Goal: Information Seeking & Learning: Learn about a topic

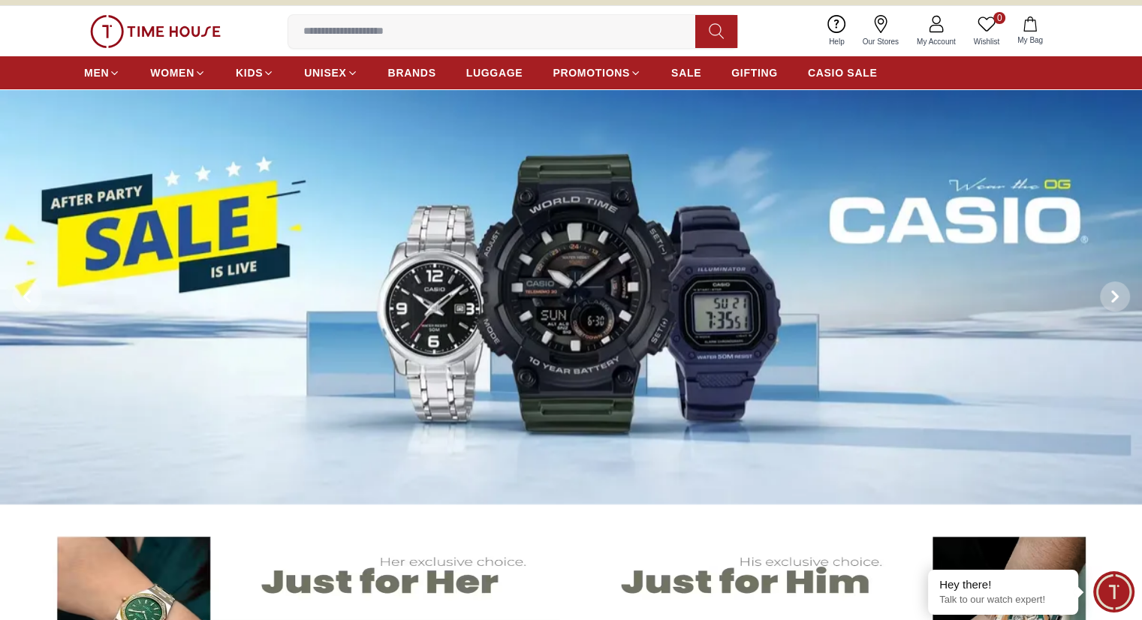
scroll to position [225, 0]
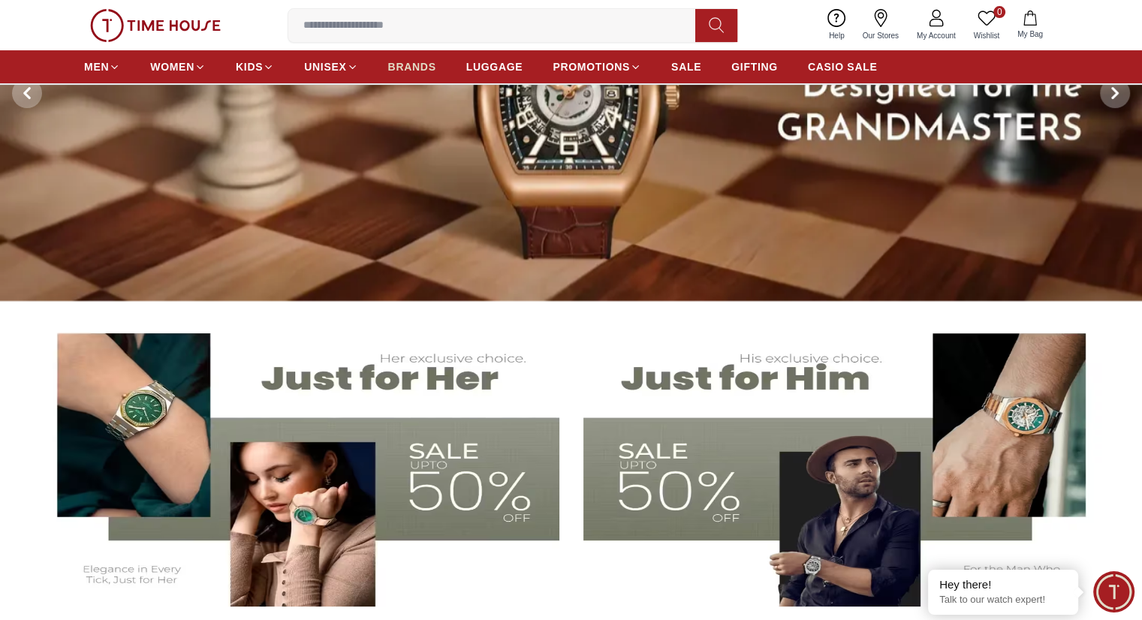
click at [427, 62] on span "BRANDS" at bounding box center [412, 66] width 48 height 15
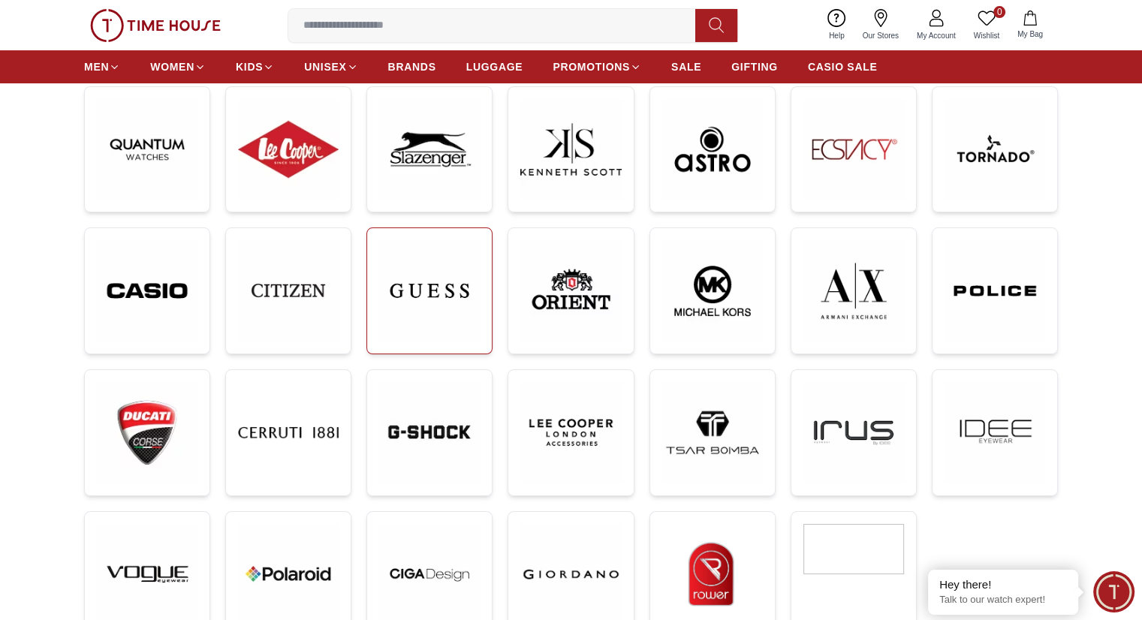
scroll to position [150, 0]
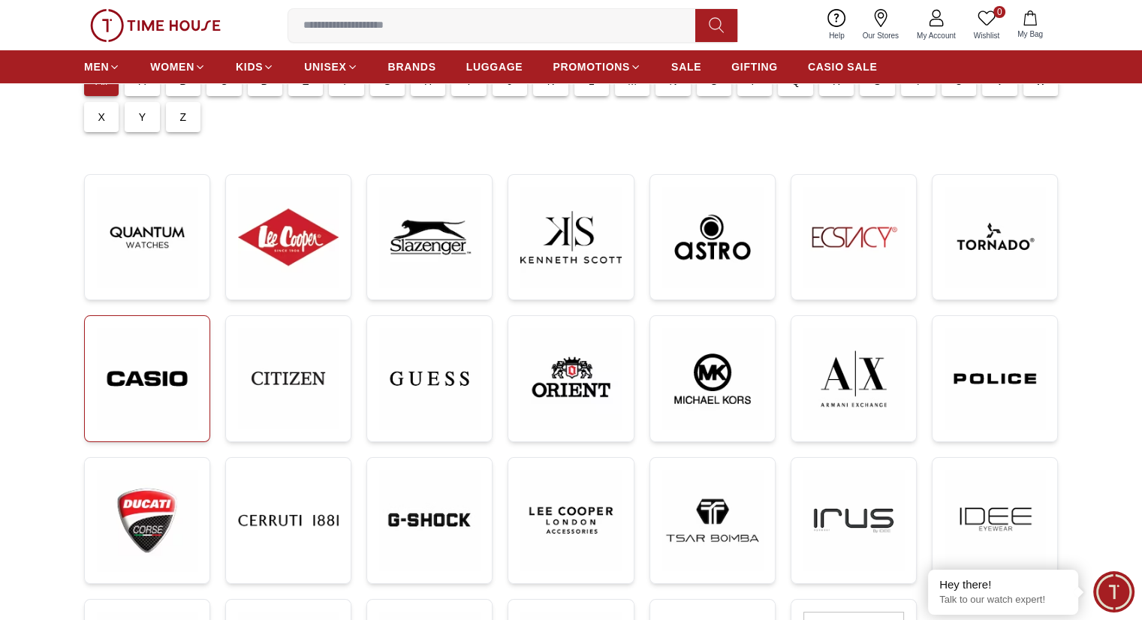
click at [136, 391] on img at bounding box center [147, 378] width 101 height 101
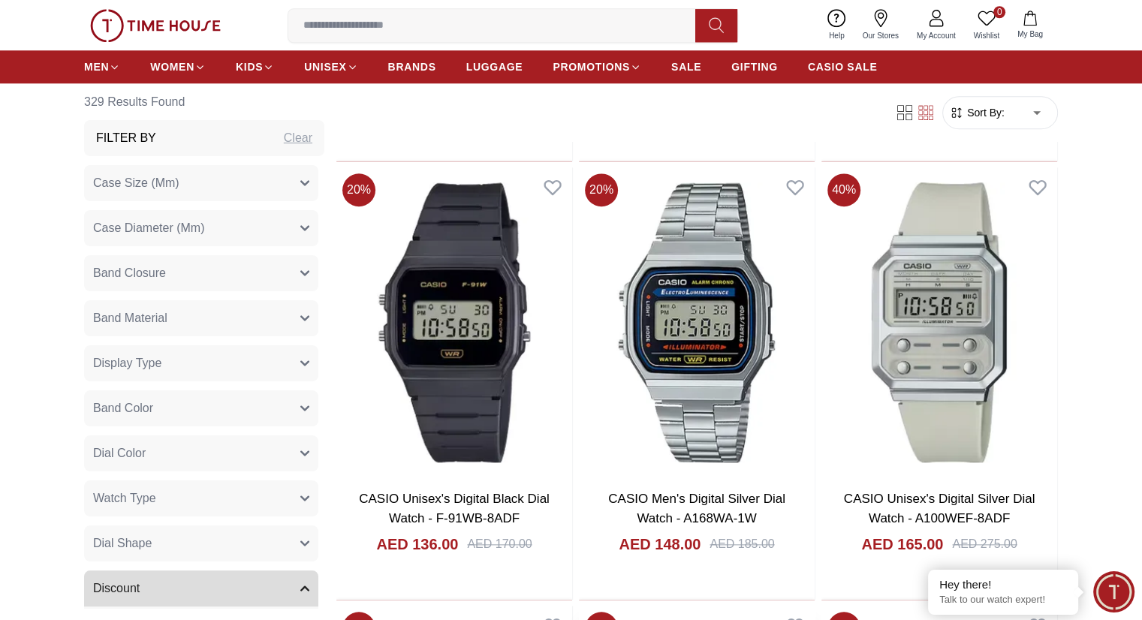
scroll to position [1652, 0]
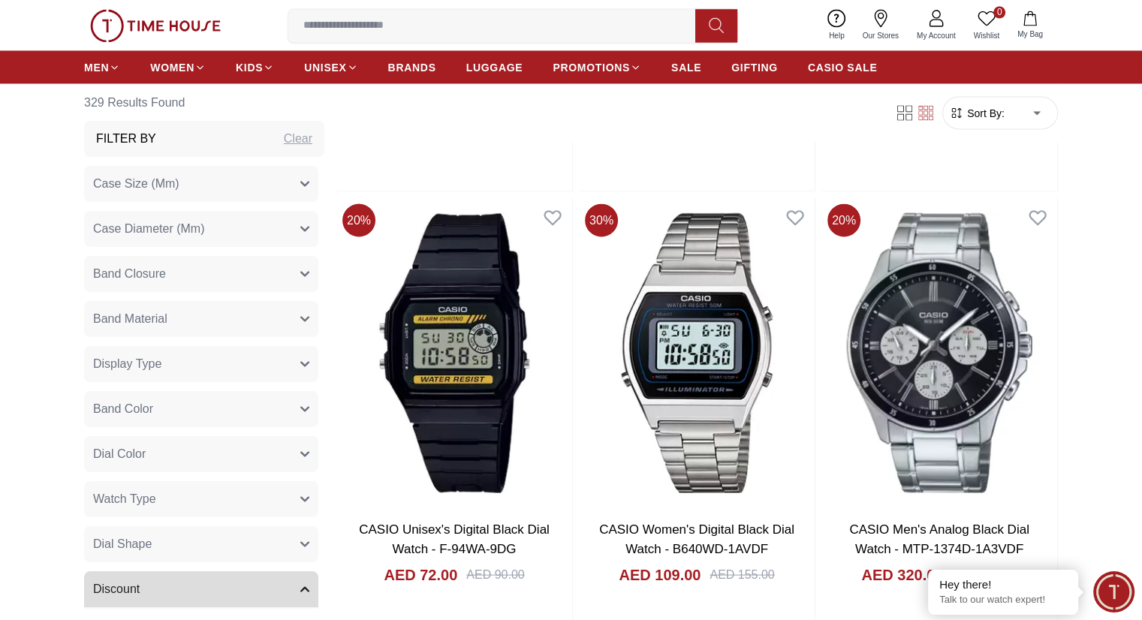
scroll to position [2779, 0]
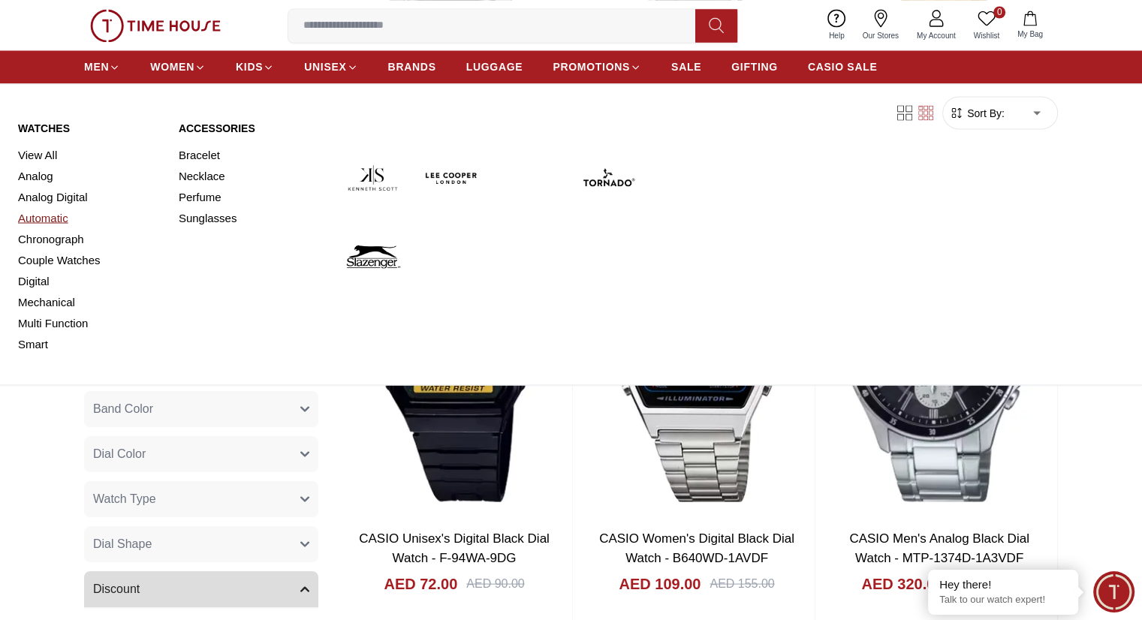
click at [42, 207] on link "Automatic" at bounding box center [89, 217] width 143 height 21
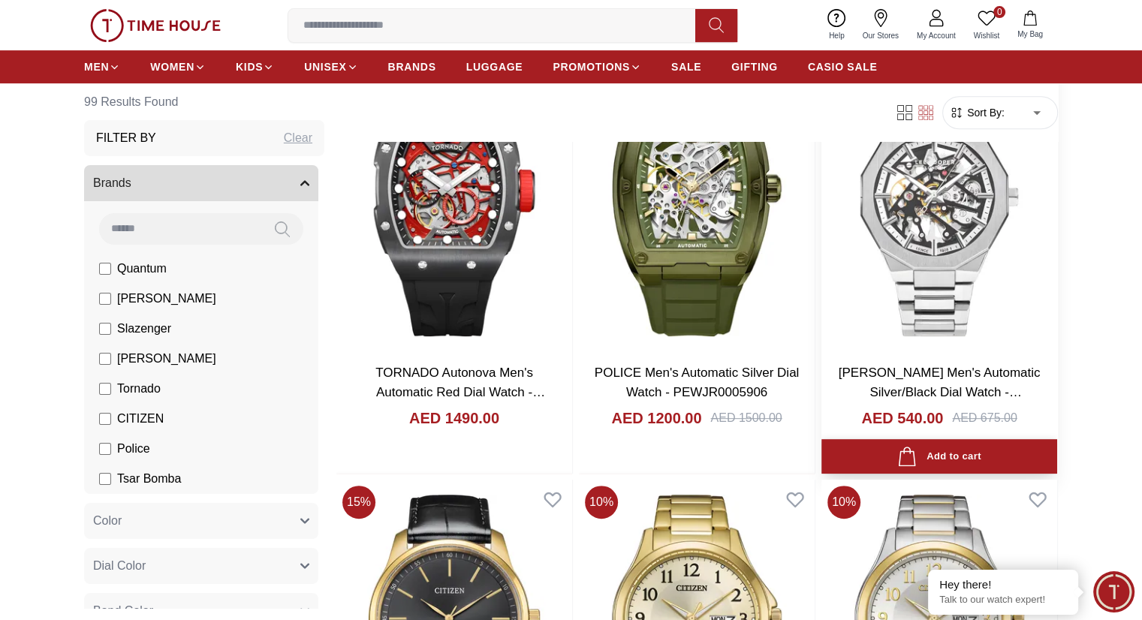
scroll to position [676, 0]
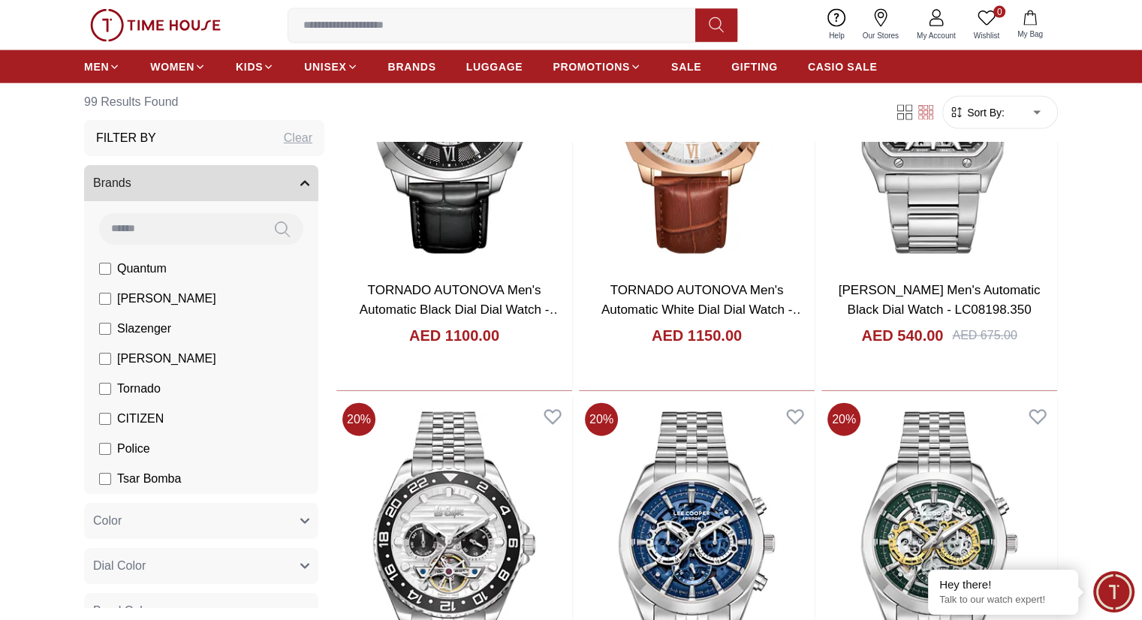
scroll to position [3380, 0]
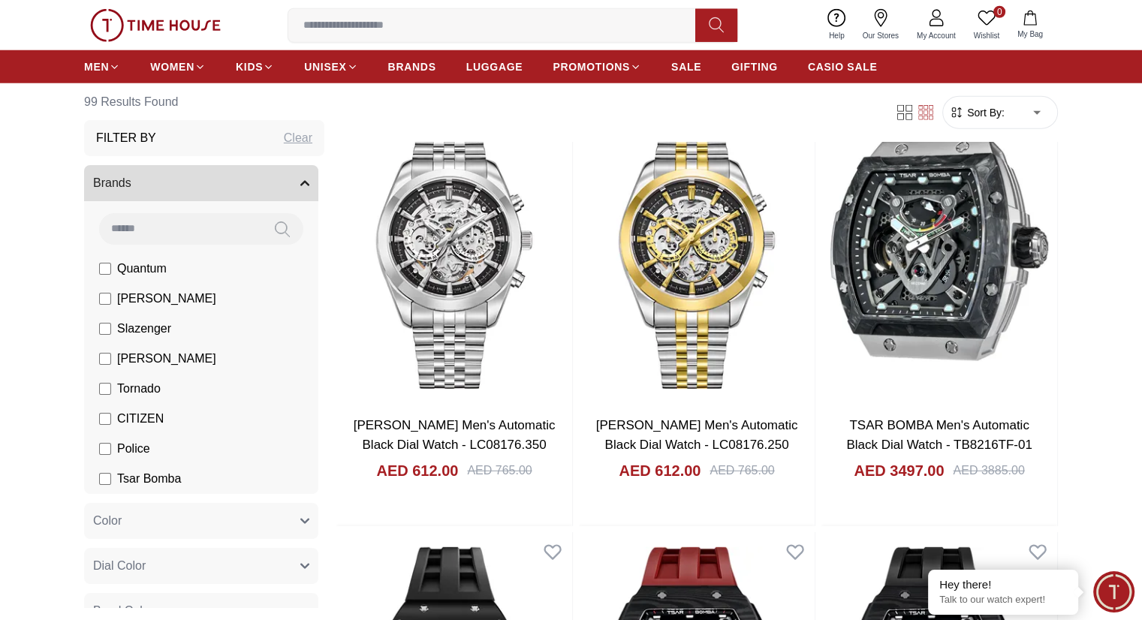
scroll to position [4131, 0]
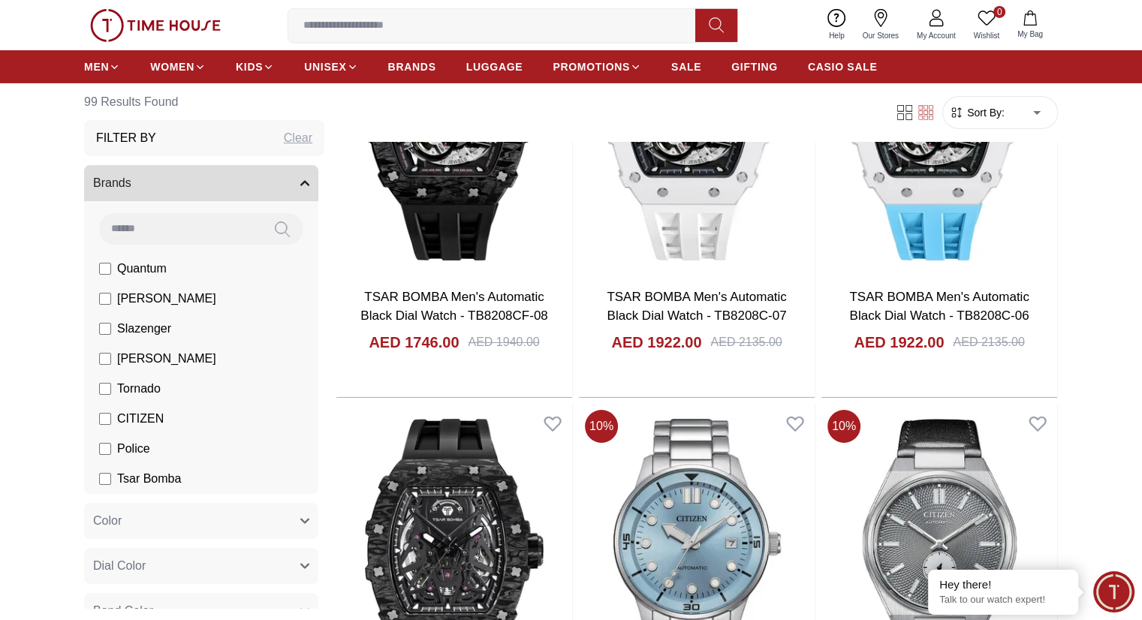
scroll to position [4732, 0]
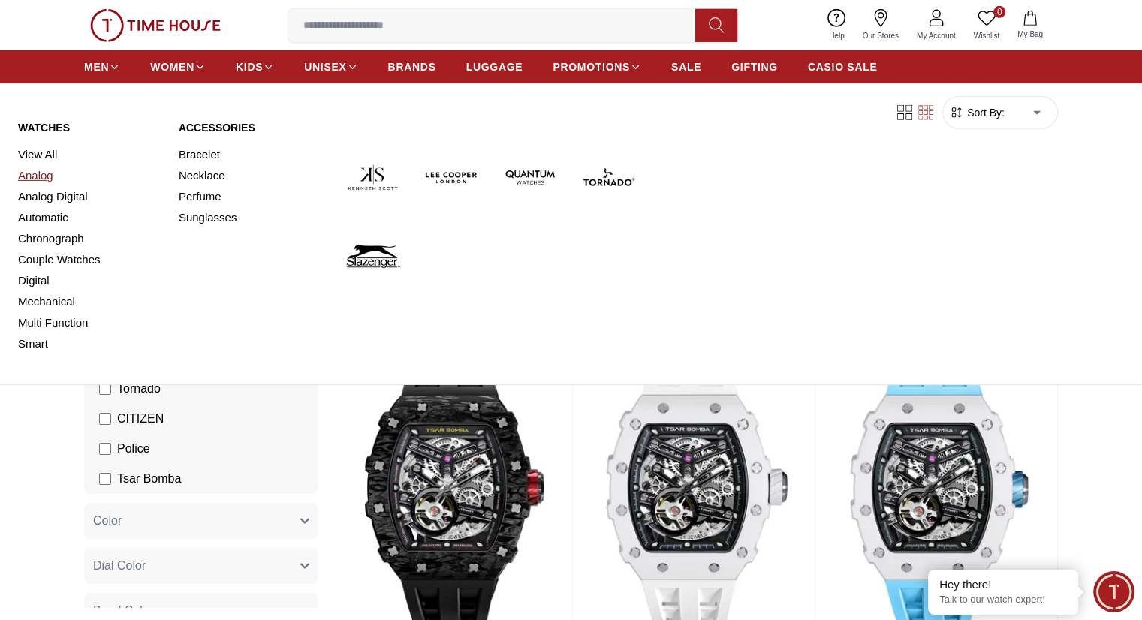
click at [20, 179] on link "Analog" at bounding box center [89, 175] width 143 height 21
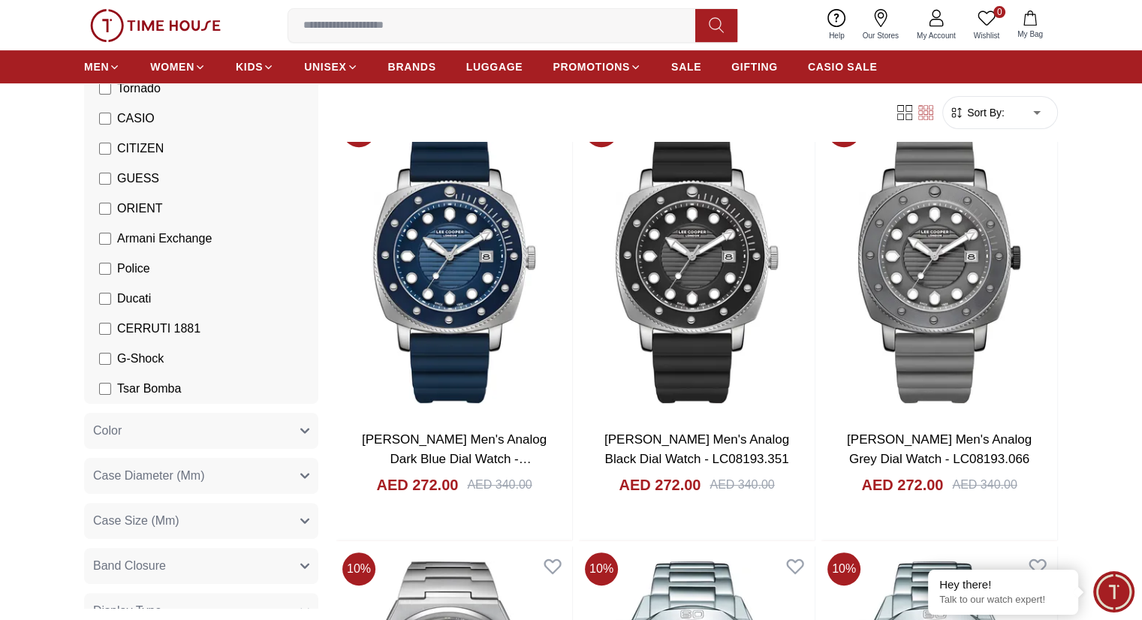
scroll to position [751, 0]
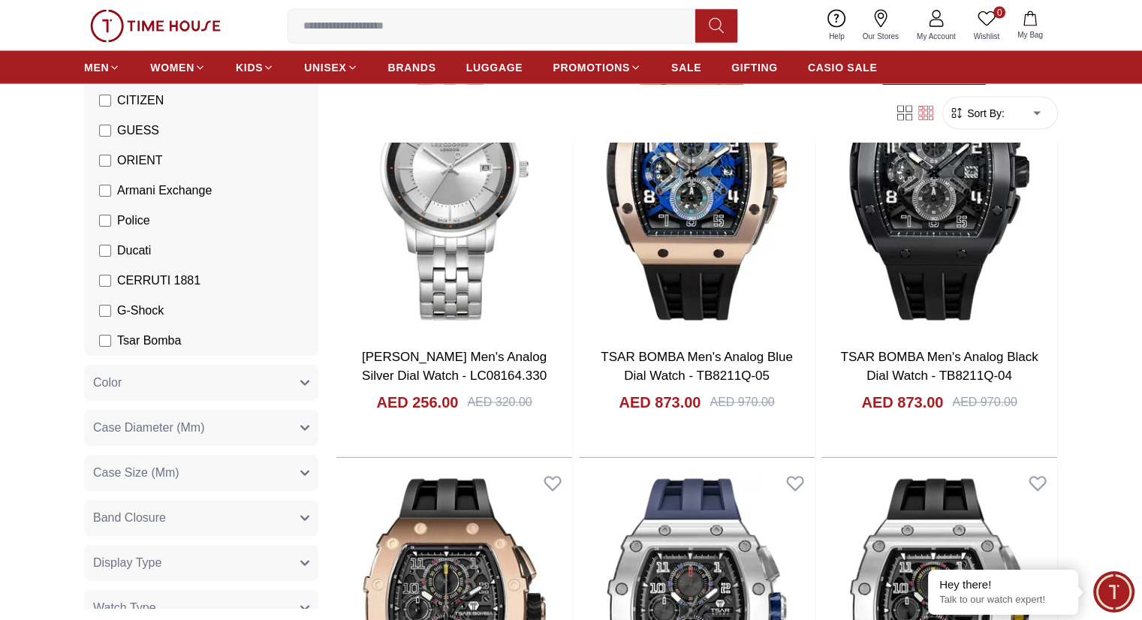
scroll to position [376, 0]
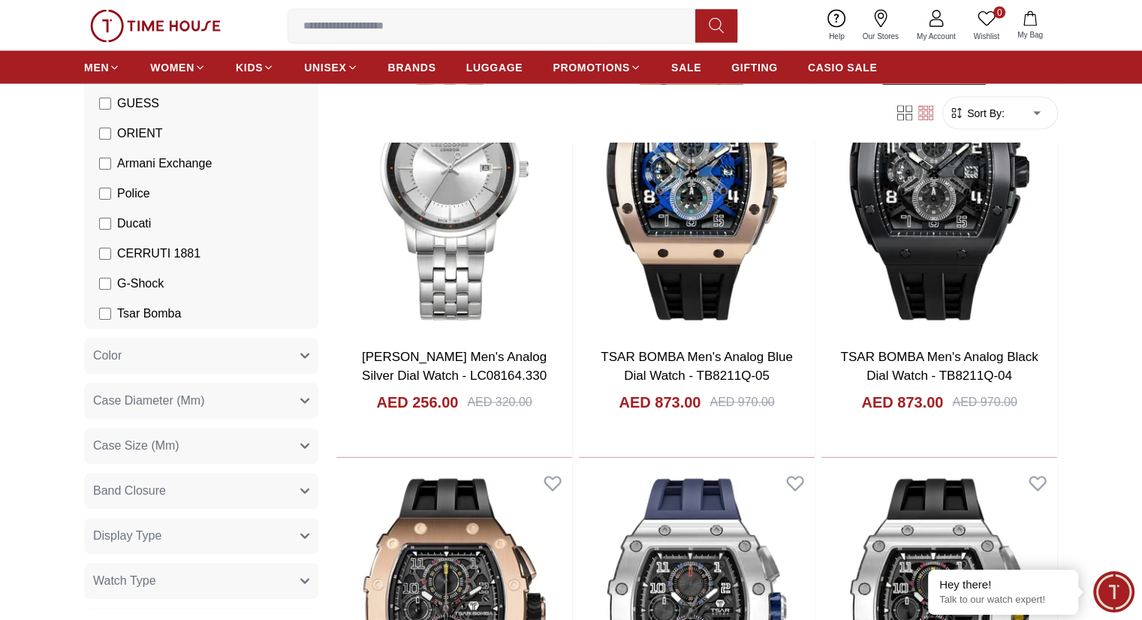
click at [204, 399] on button "Case Diameter (Mm)" at bounding box center [201, 401] width 234 height 36
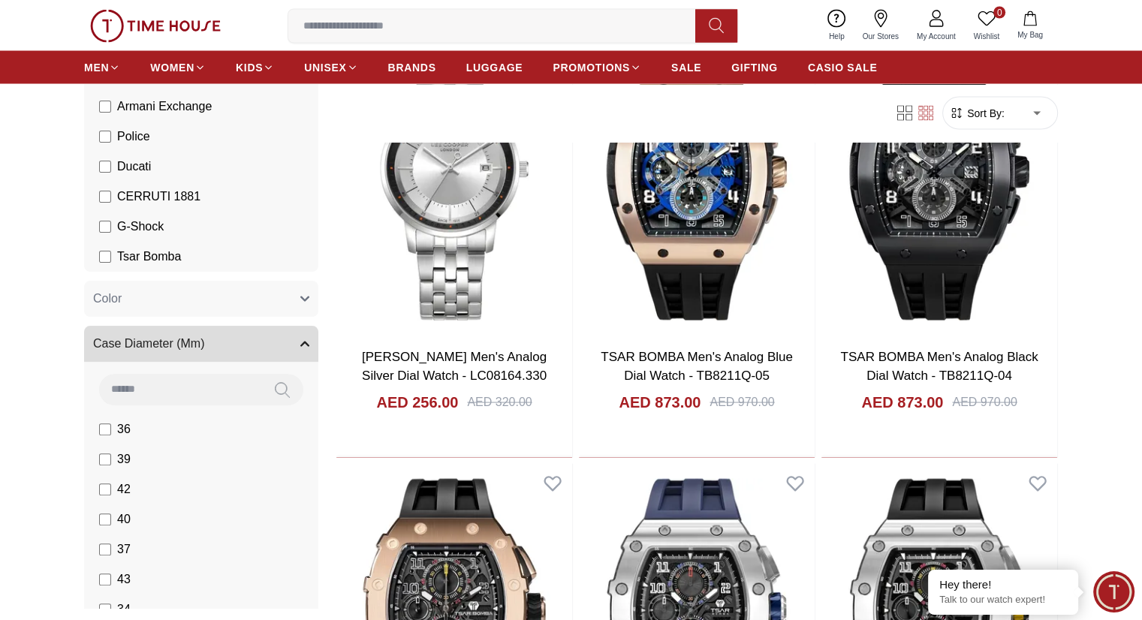
scroll to position [526, 0]
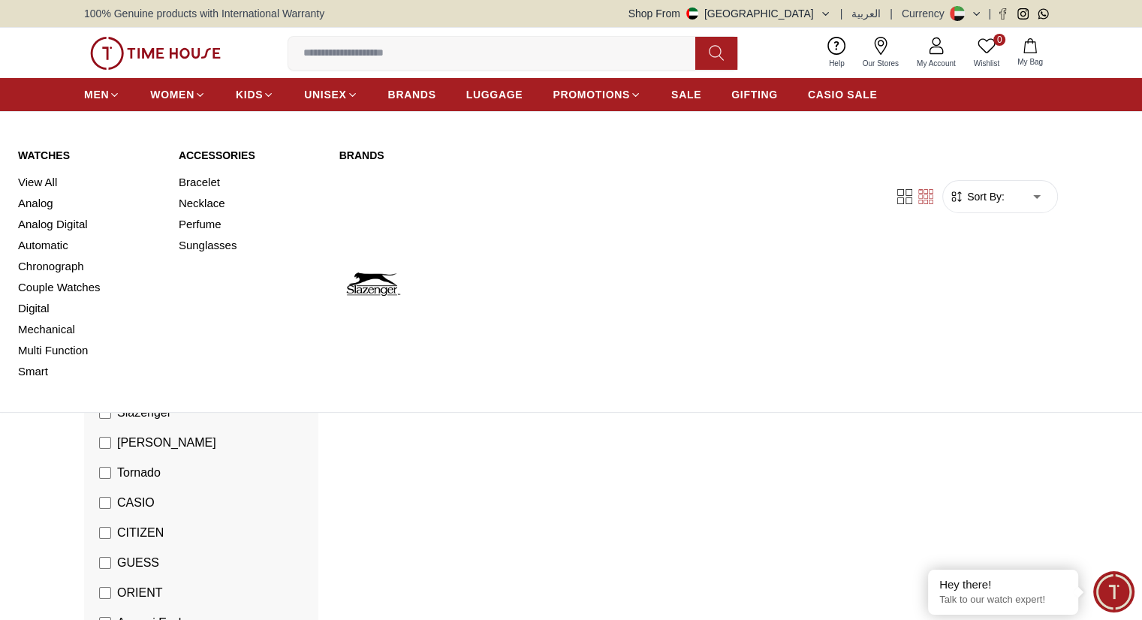
click at [35, 149] on link "Watches" at bounding box center [89, 155] width 143 height 15
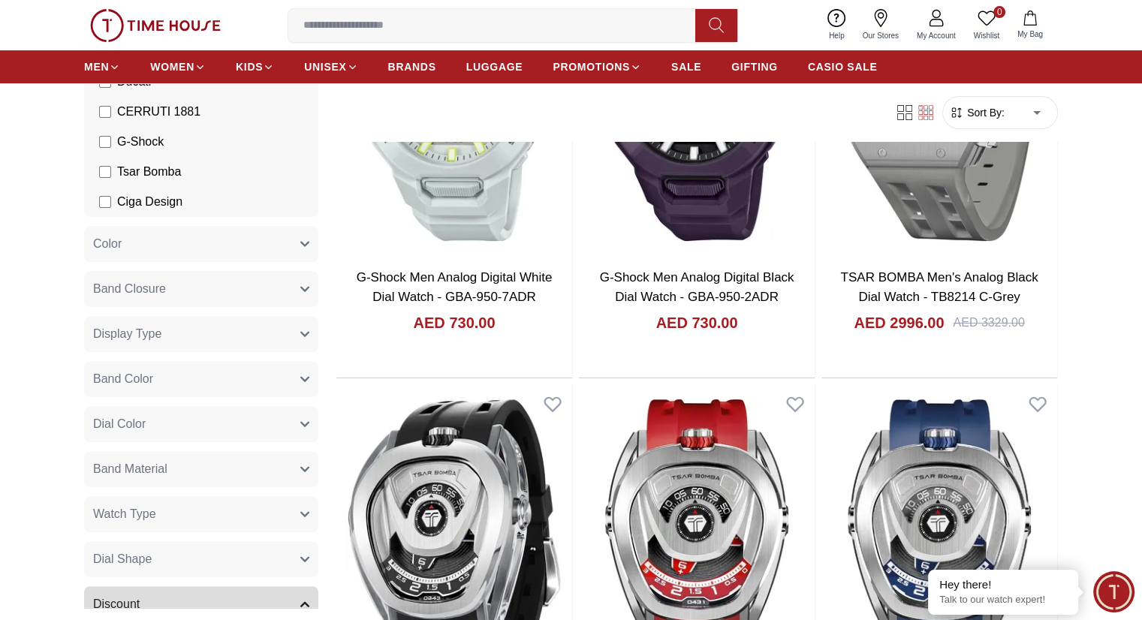
scroll to position [553, 0]
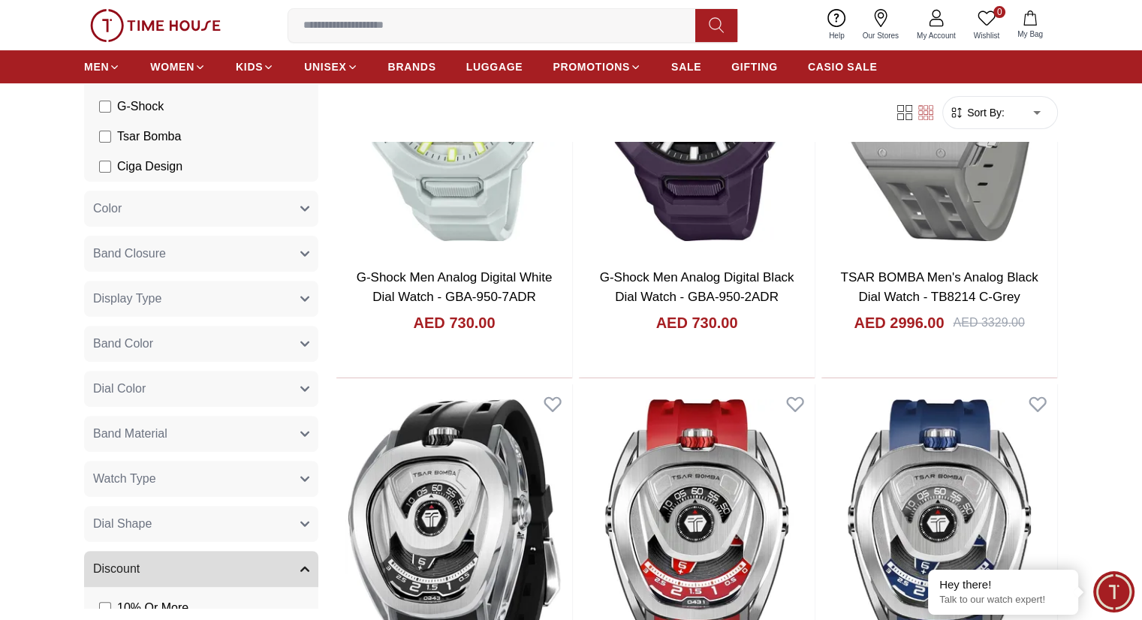
click at [267, 521] on button "Dial Shape" at bounding box center [201, 524] width 234 height 36
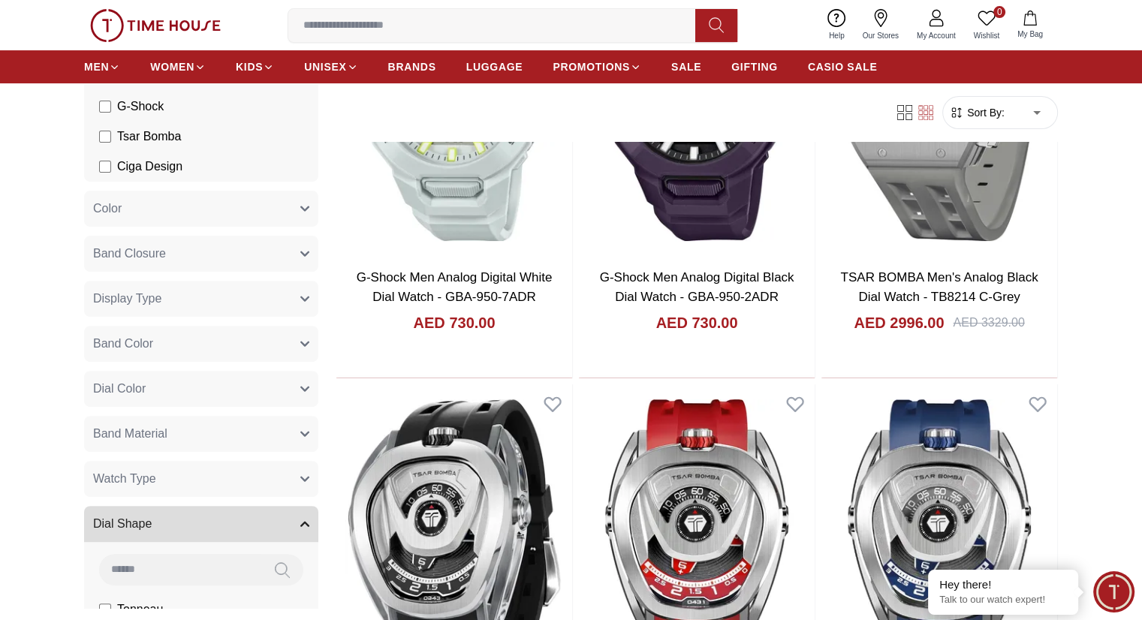
click at [267, 521] on button "Dial Shape" at bounding box center [201, 524] width 234 height 36
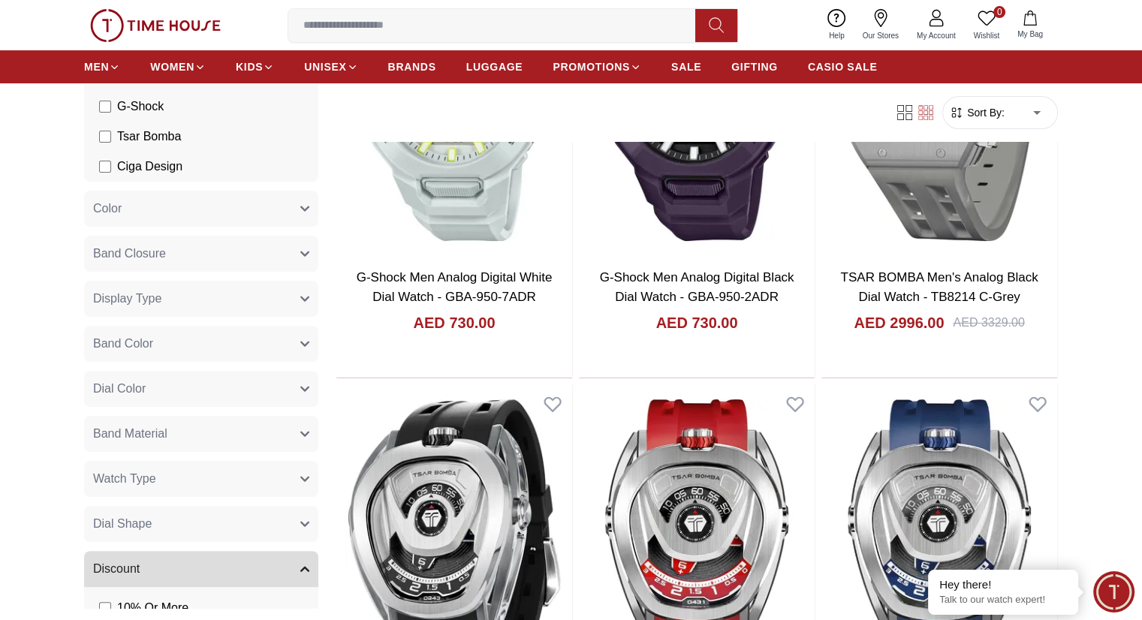
click at [267, 518] on button "Dial Shape" at bounding box center [201, 524] width 234 height 36
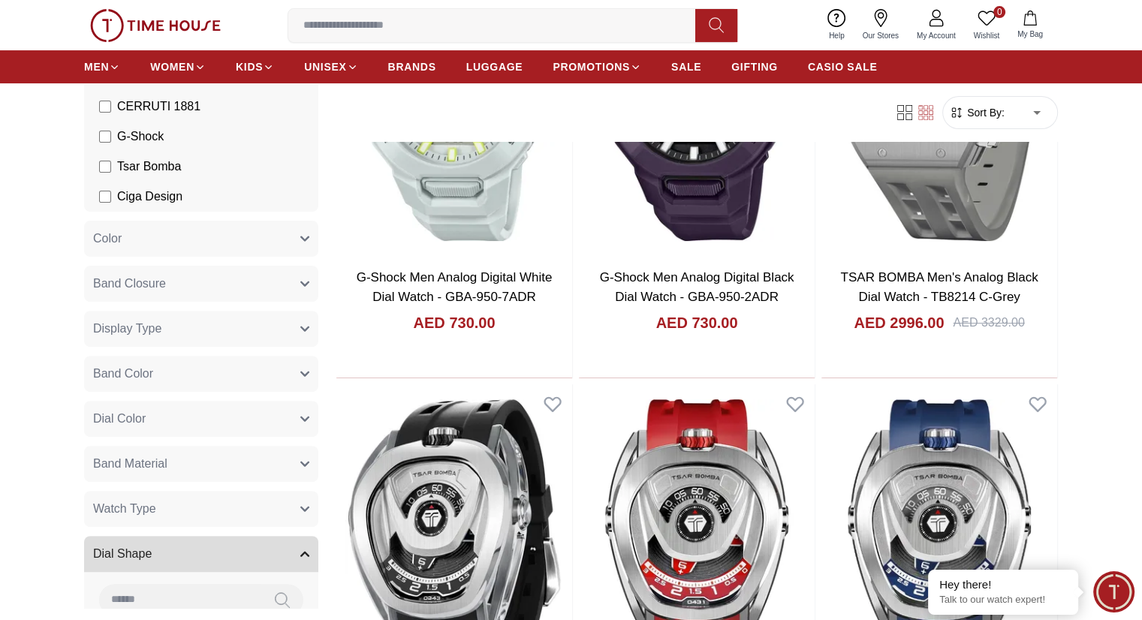
scroll to position [526, 0]
click at [272, 298] on button "Band Closure" at bounding box center [201, 281] width 234 height 36
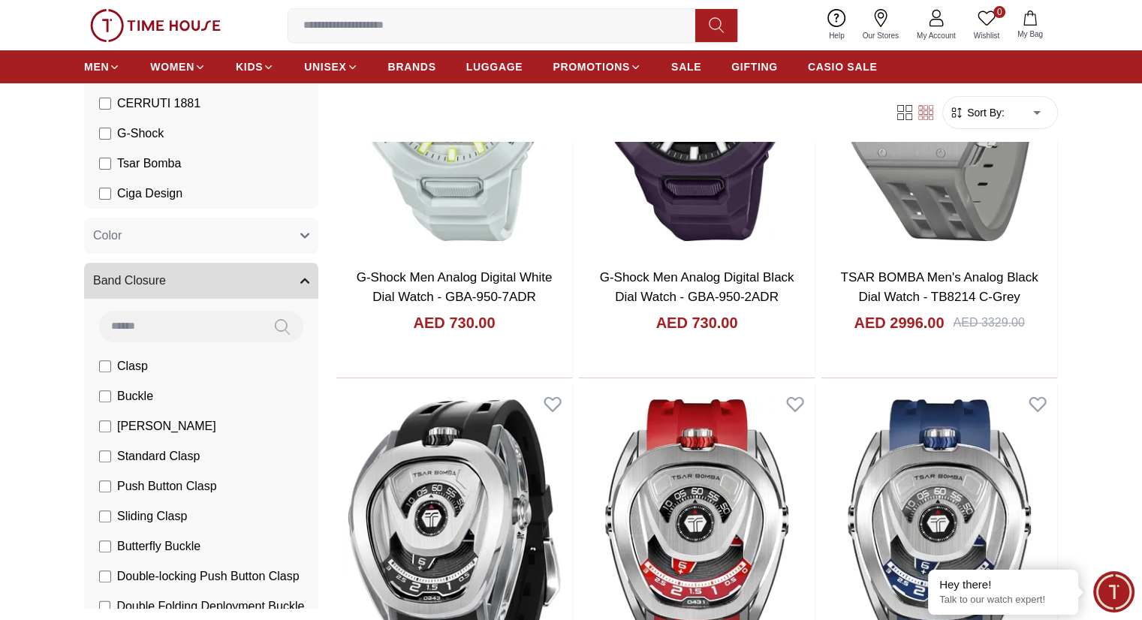
click at [272, 298] on button "Band Closure" at bounding box center [201, 281] width 234 height 36
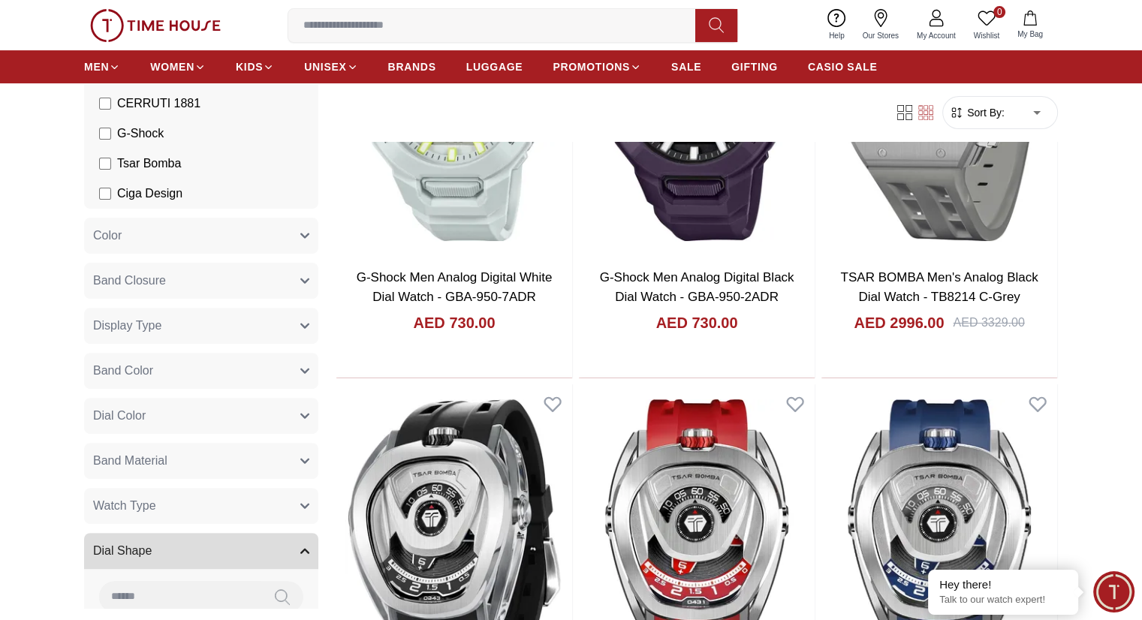
click at [267, 319] on button "Display Type" at bounding box center [201, 326] width 234 height 36
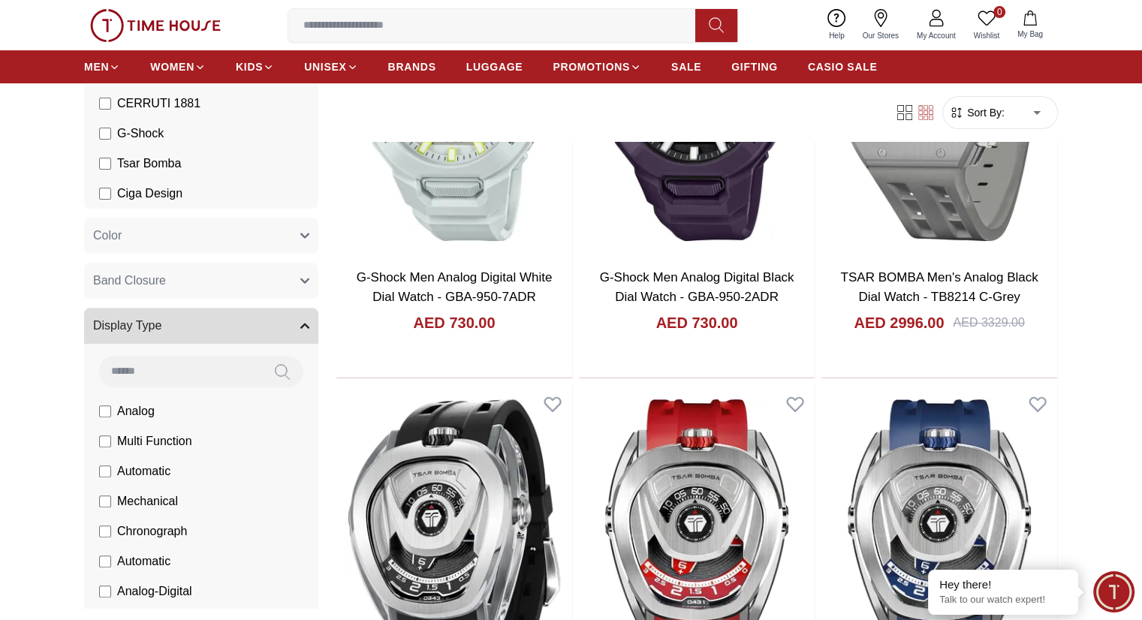
click at [267, 319] on button "Display Type" at bounding box center [201, 326] width 234 height 36
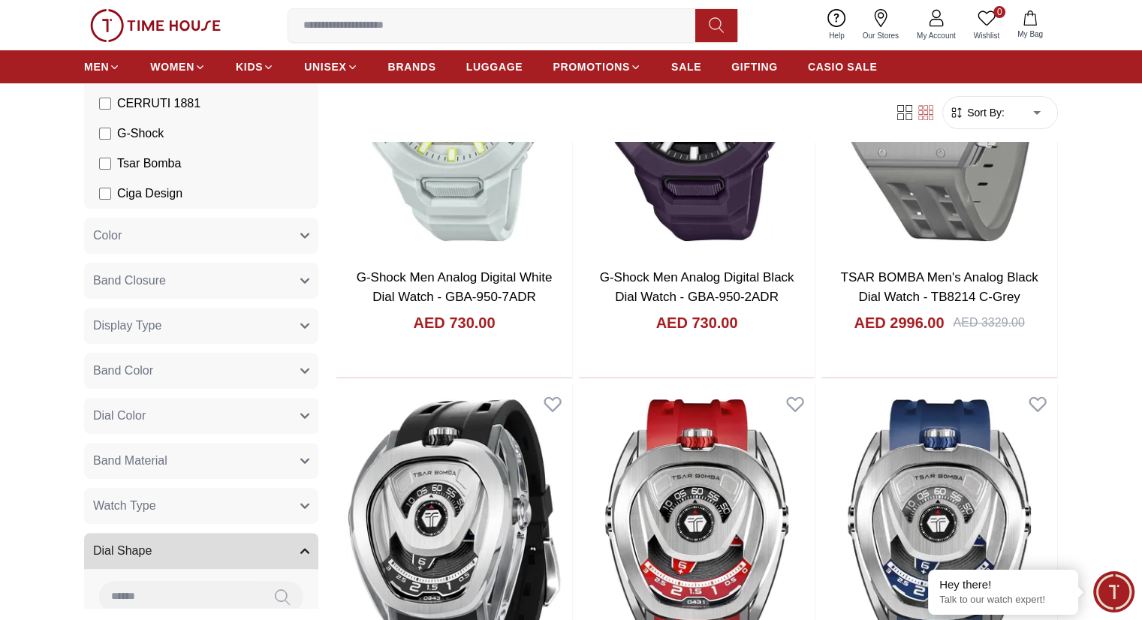
click at [264, 385] on button "Band Color" at bounding box center [201, 371] width 234 height 36
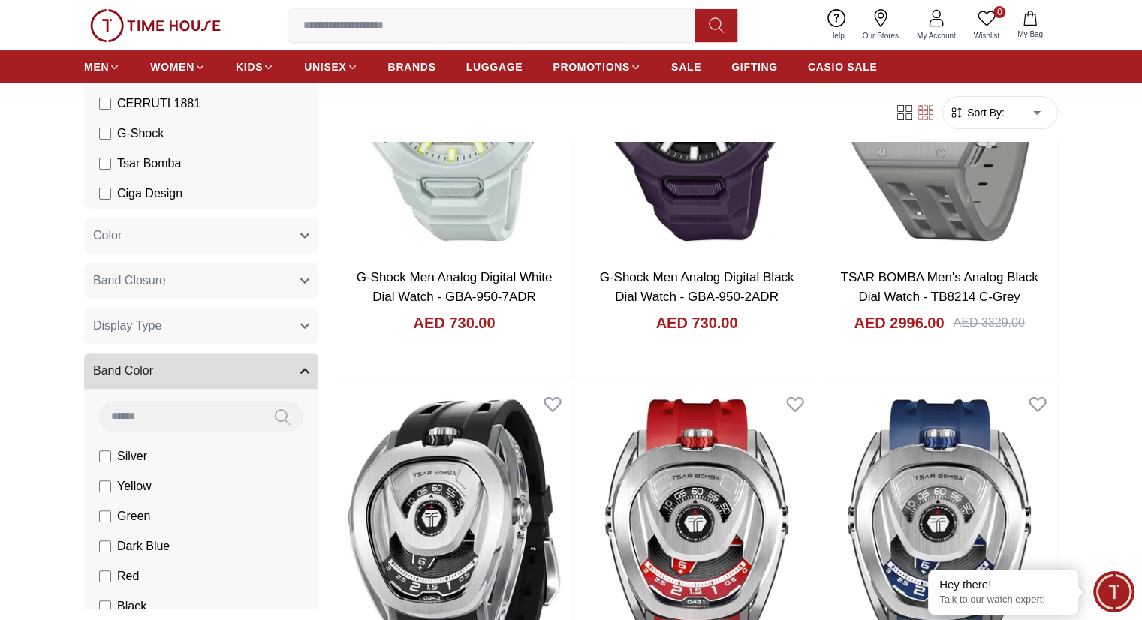
click at [264, 385] on button "Band Color" at bounding box center [201, 371] width 234 height 36
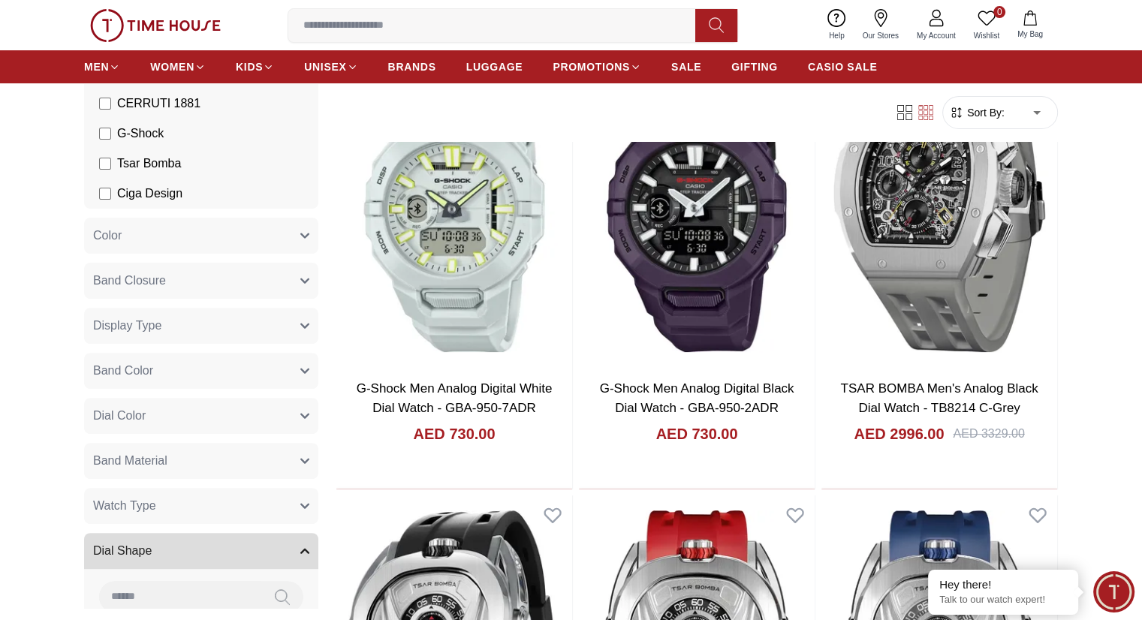
scroll to position [0, 0]
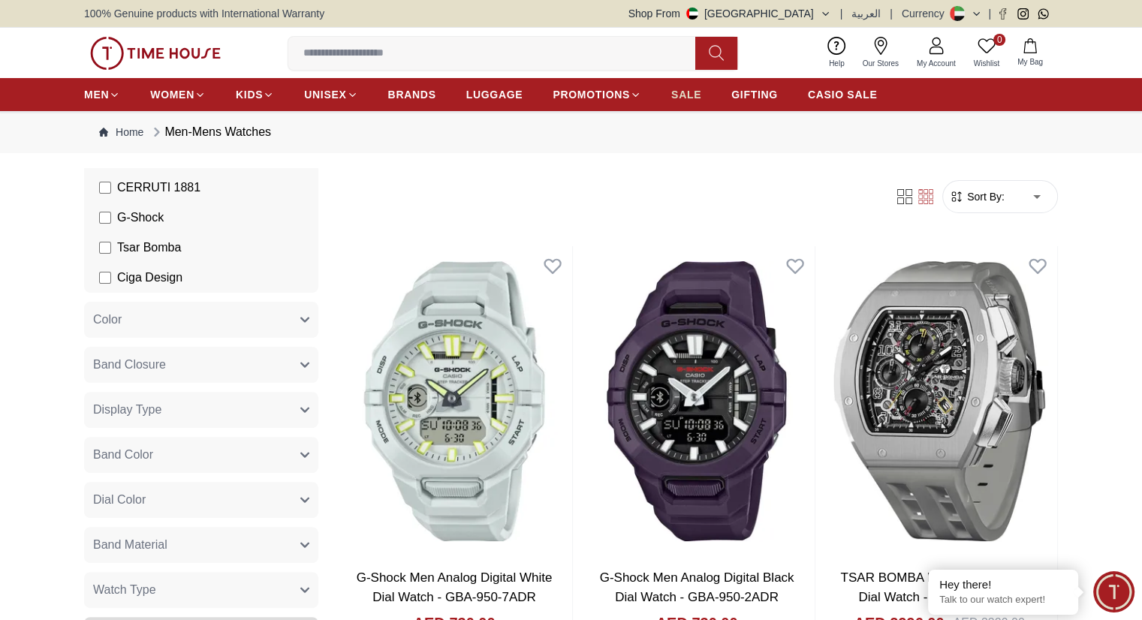
click at [688, 94] on span "SALE" at bounding box center [686, 94] width 30 height 15
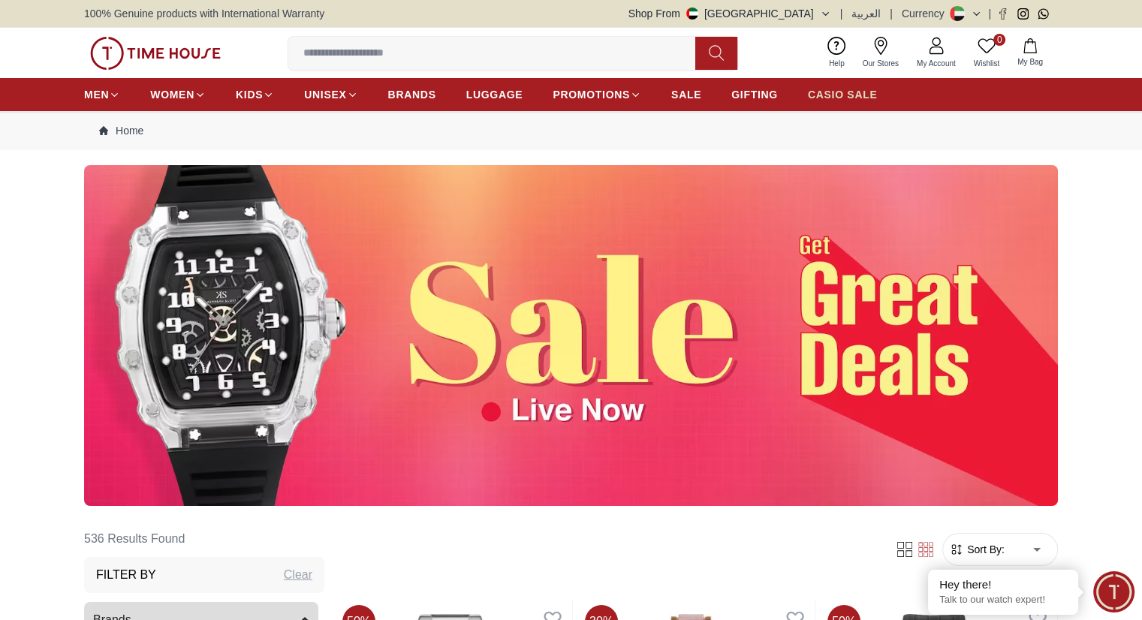
click at [865, 94] on span "CASIO SALE" at bounding box center [843, 94] width 70 height 15
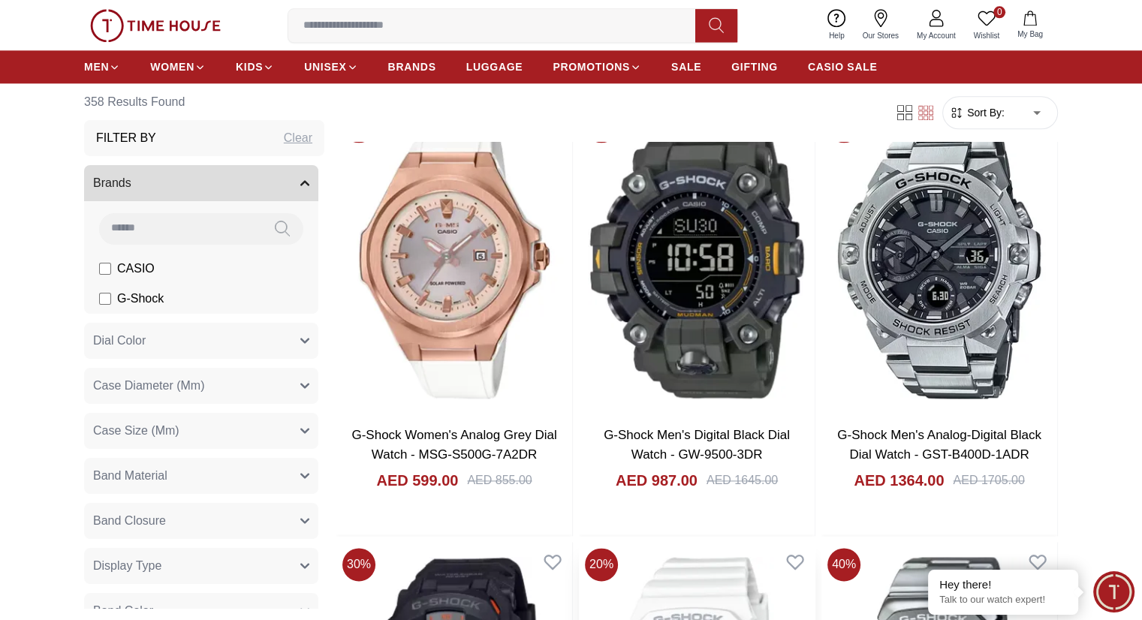
scroll to position [1878, 0]
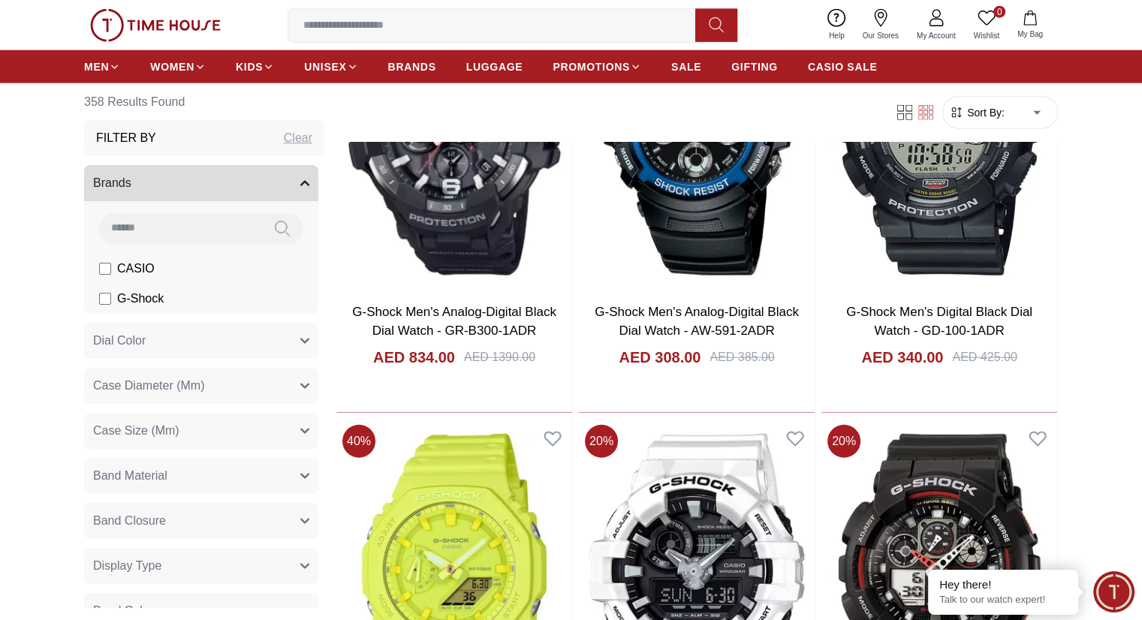
scroll to position [3756, 0]
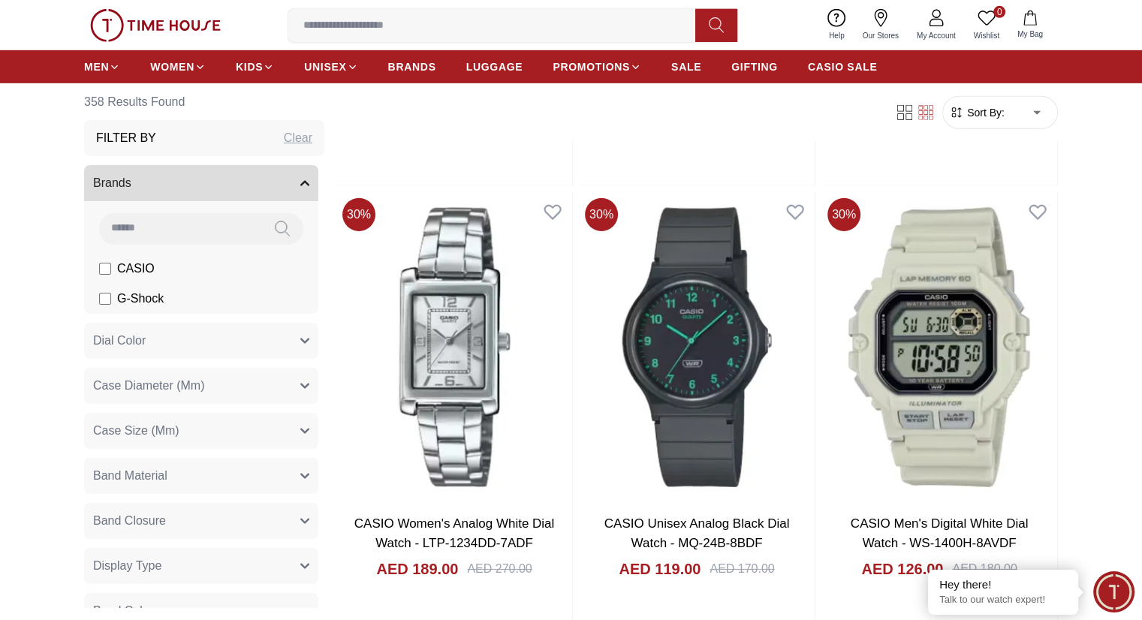
scroll to position [4882, 0]
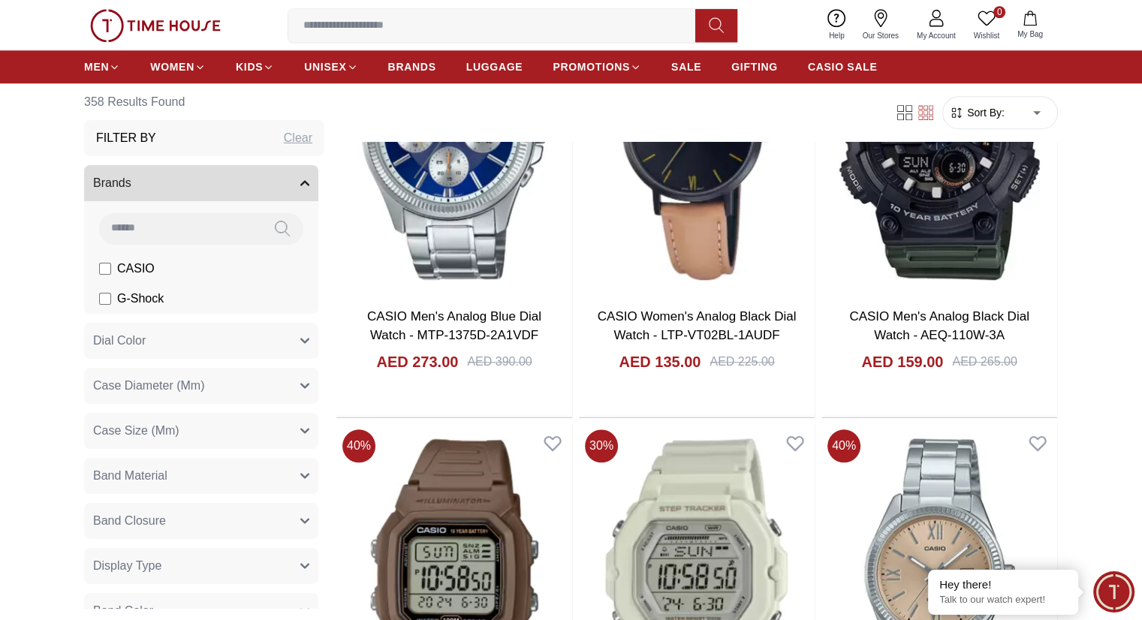
scroll to position [7211, 0]
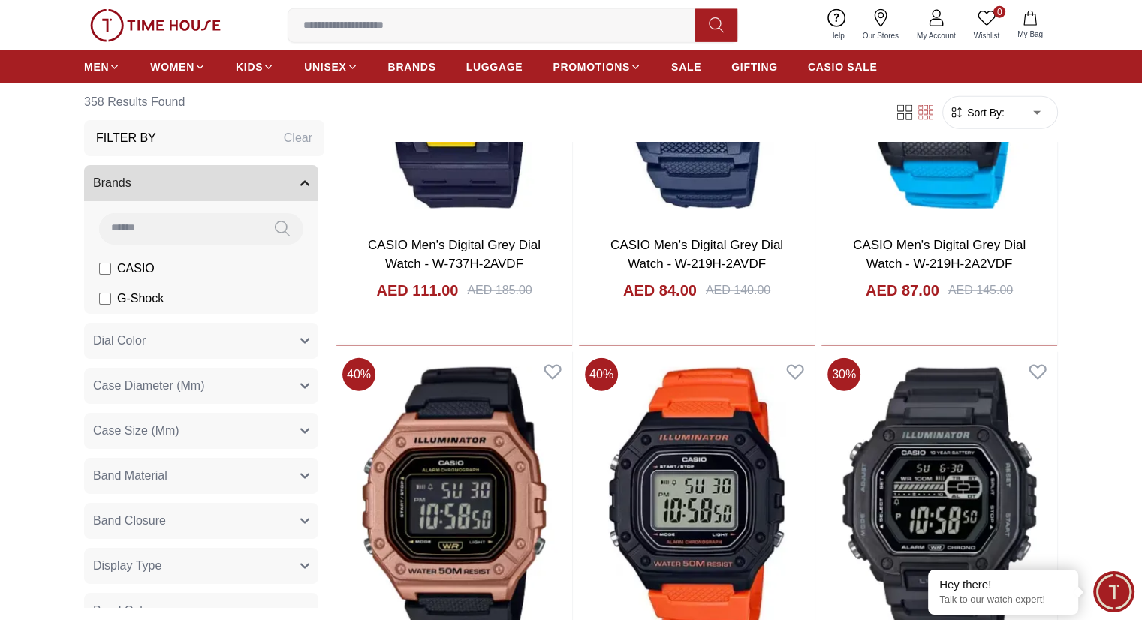
scroll to position [9464, 0]
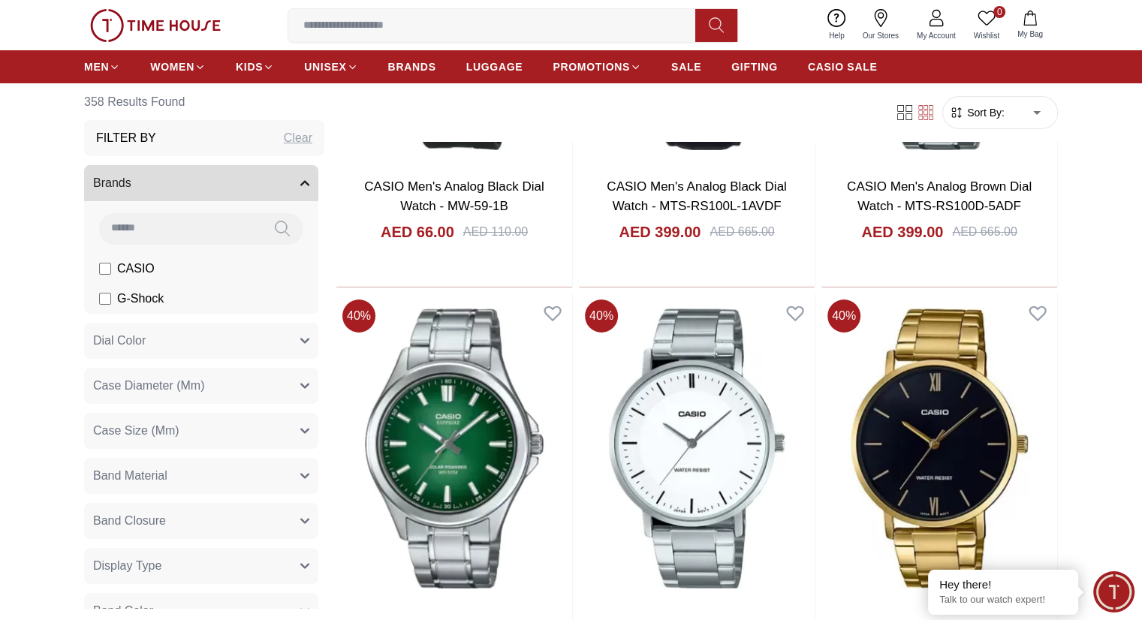
scroll to position [11517, 0]
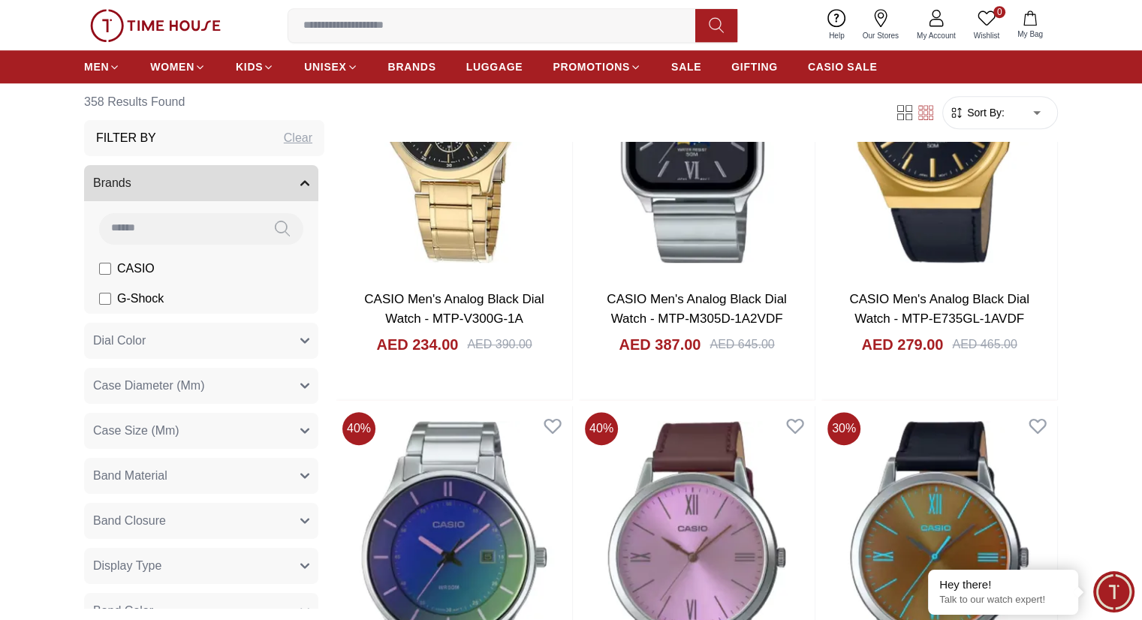
scroll to position [12530, 0]
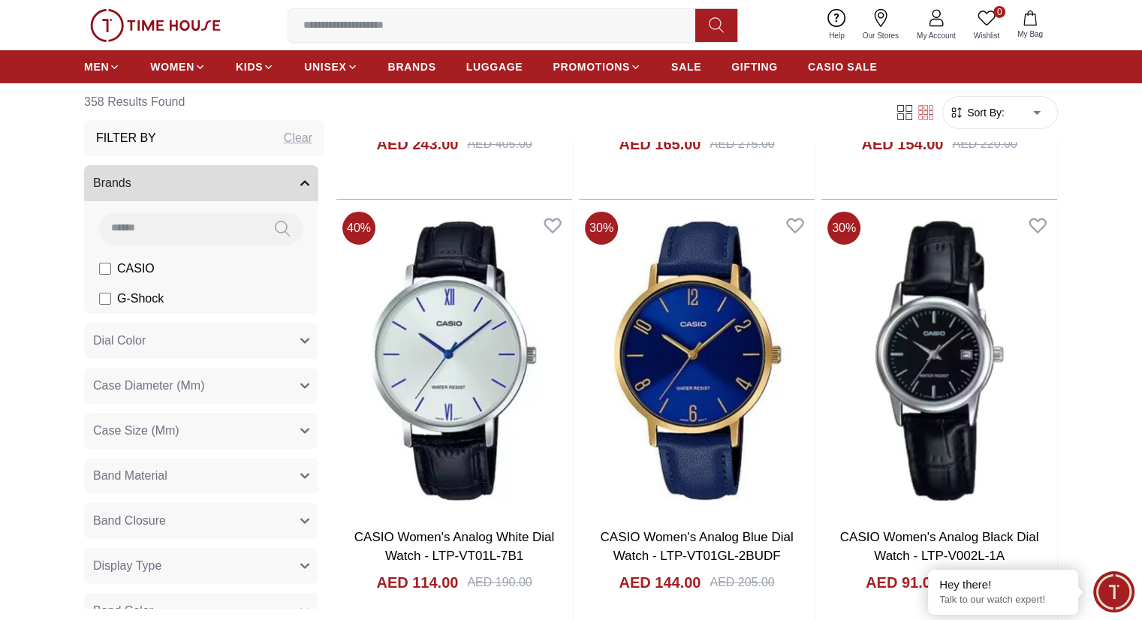
scroll to position [16736, 0]
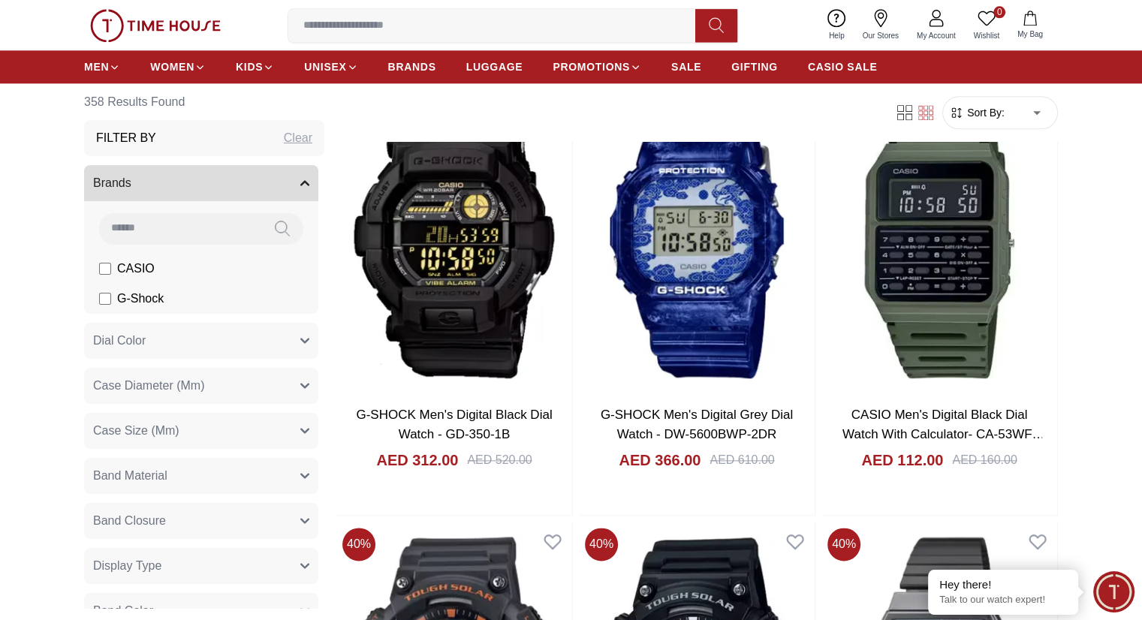
scroll to position [18987, 0]
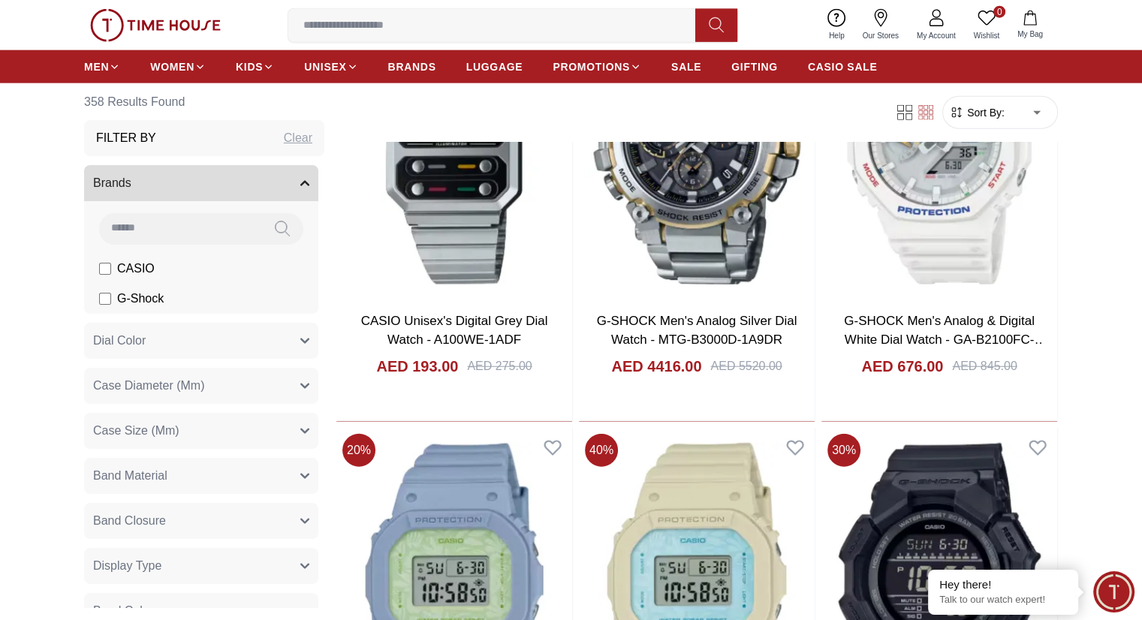
scroll to position [20881, 0]
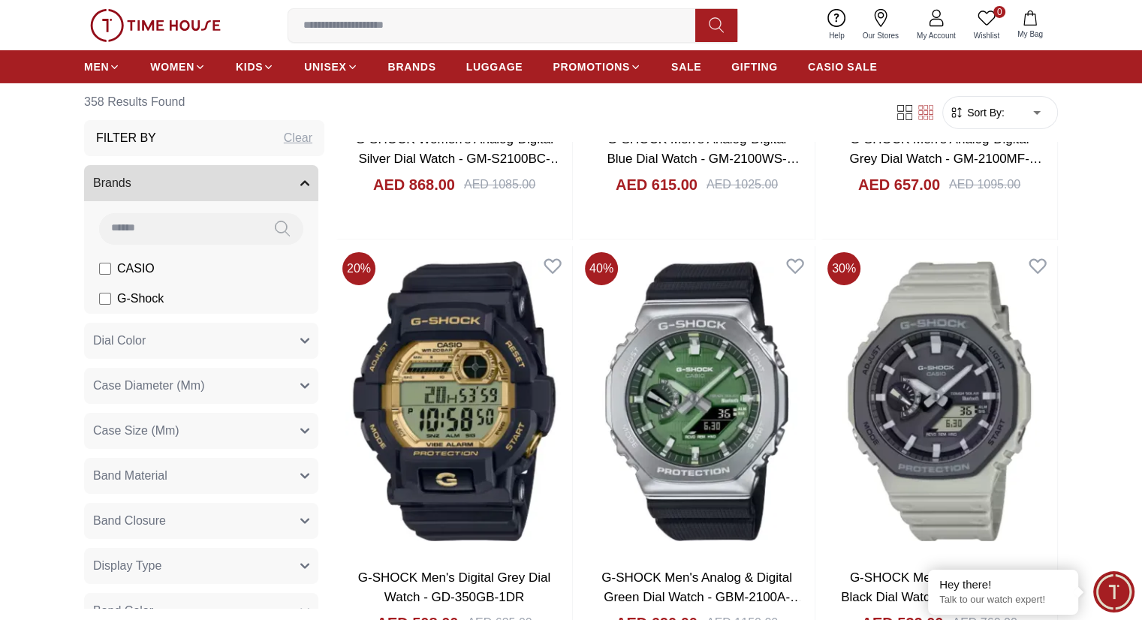
scroll to position [22295, 0]
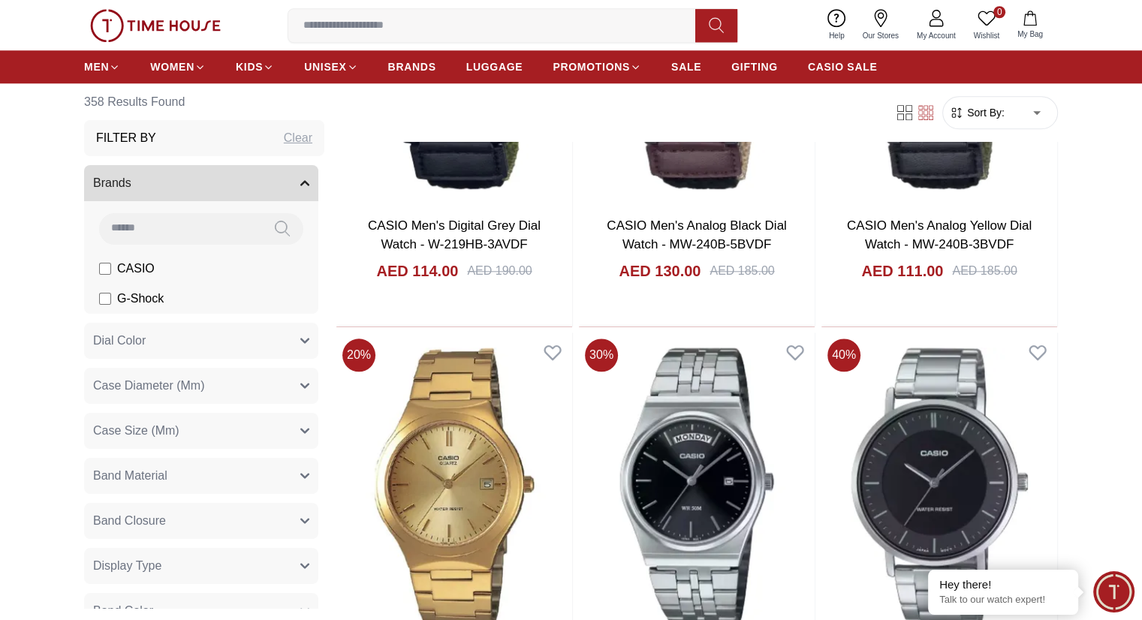
scroll to position [24688, 0]
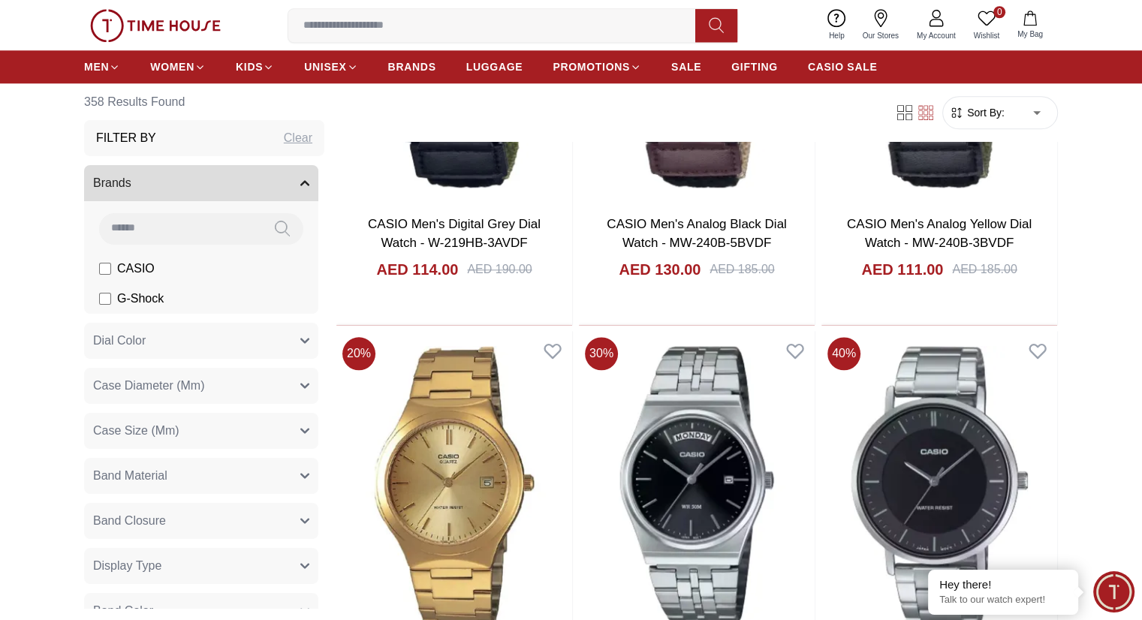
scroll to position [24398, 0]
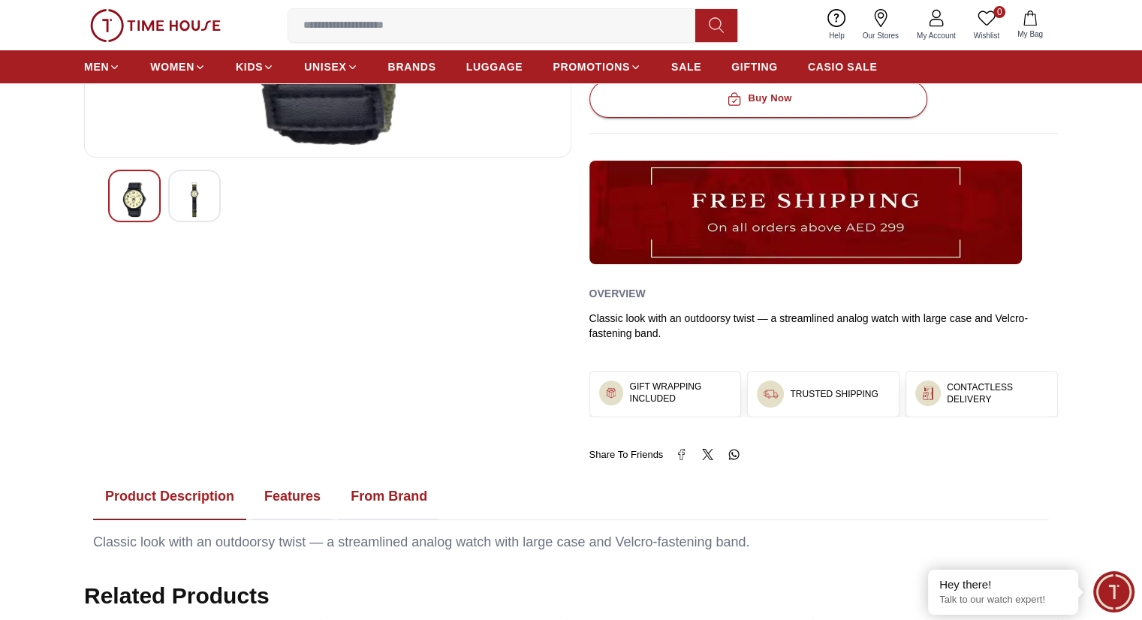
scroll to position [451, 0]
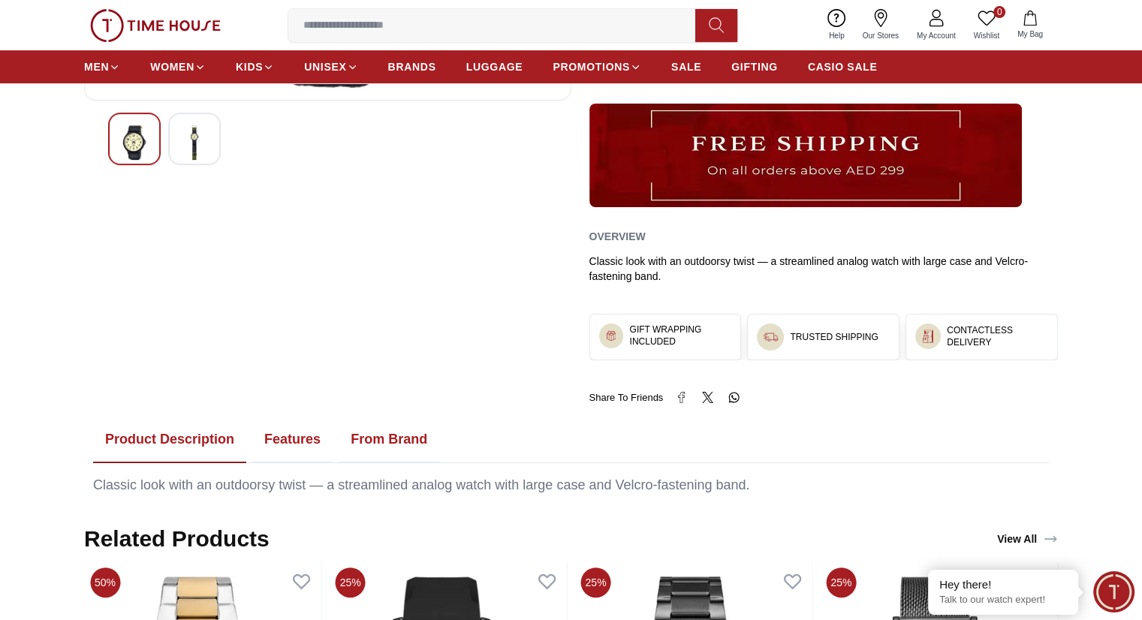
click at [300, 440] on button "Features" at bounding box center [292, 440] width 80 height 47
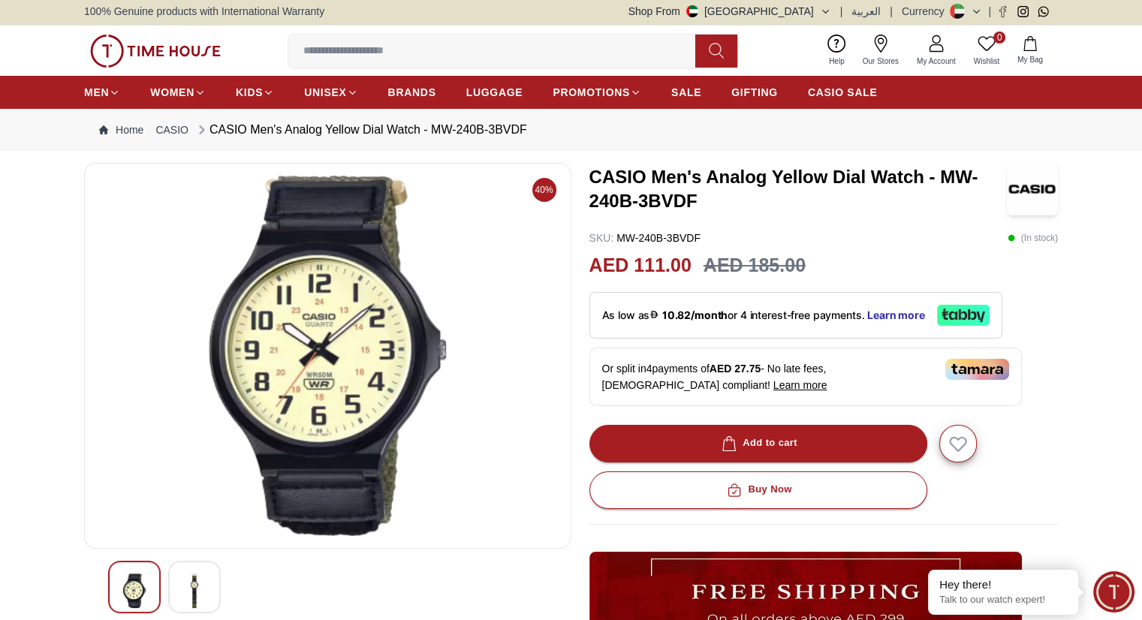
scroll to position [0, 0]
